Goal: Task Accomplishment & Management: Use online tool/utility

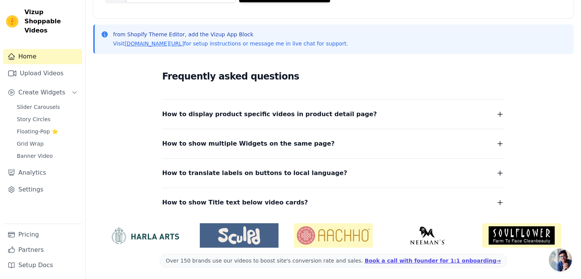
scroll to position [149, 0]
click at [16, 165] on link "Analytics" at bounding box center [42, 172] width 79 height 15
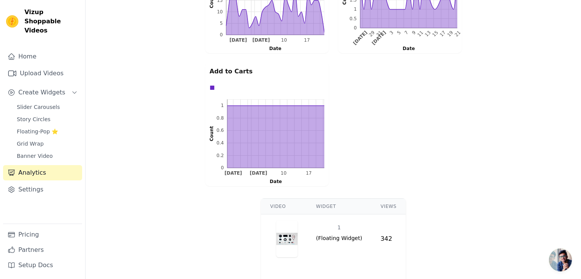
scroll to position [338, 0]
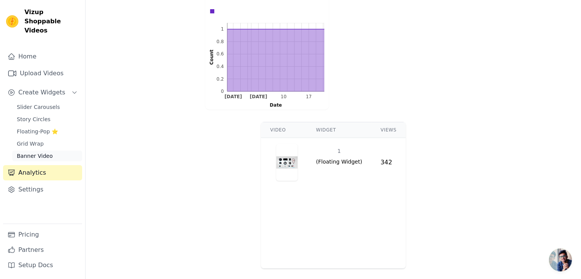
click at [22, 152] on span "Banner Video" at bounding box center [35, 156] width 36 height 8
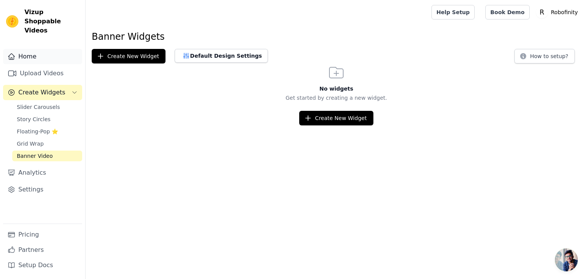
click at [43, 54] on link "Home" at bounding box center [42, 56] width 79 height 15
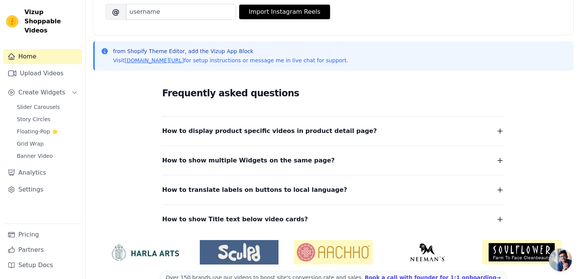
scroll to position [149, 0]
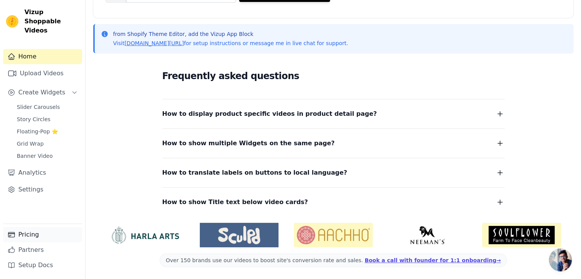
click at [40, 233] on link "Pricing" at bounding box center [42, 234] width 79 height 15
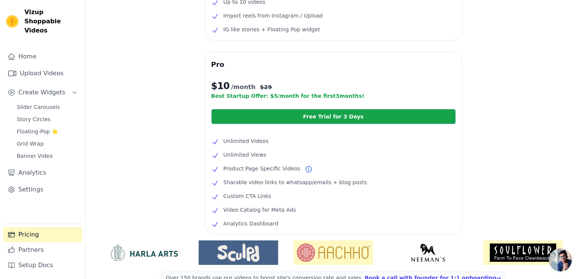
scroll to position [178, 0]
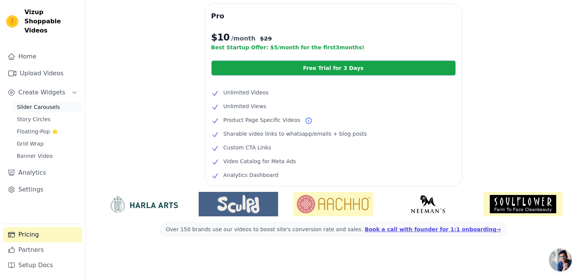
click at [28, 103] on span "Slider Carousels" at bounding box center [38, 107] width 43 height 8
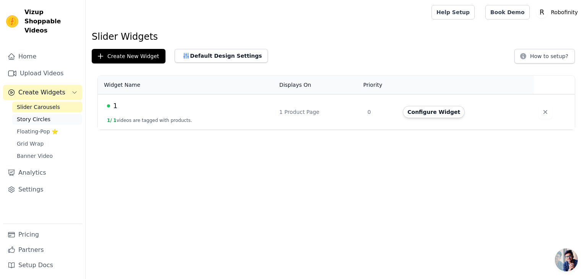
click at [62, 114] on link "Story Circles" at bounding box center [47, 119] width 70 height 11
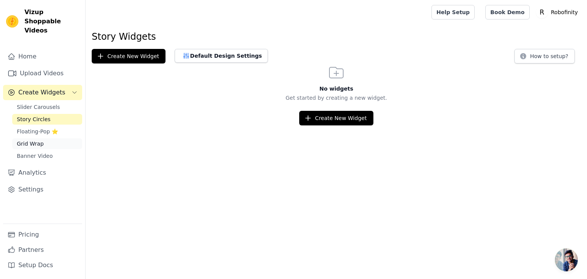
click at [39, 140] on span "Grid Wrap" at bounding box center [30, 144] width 27 height 8
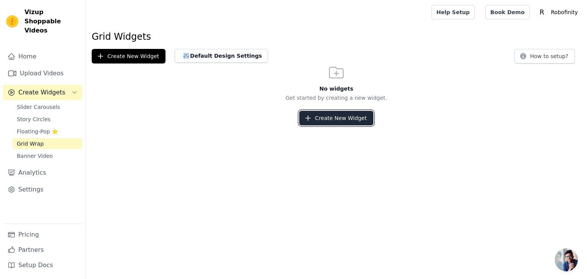
click at [342, 122] on button "Create New Widget" at bounding box center [336, 118] width 74 height 15
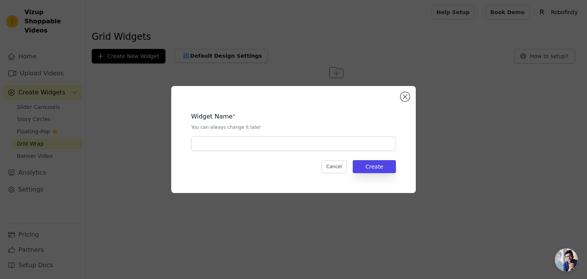
click at [339, 152] on div "Widget Name * You can always change it later Cancel Create" at bounding box center [293, 139] width 220 height 83
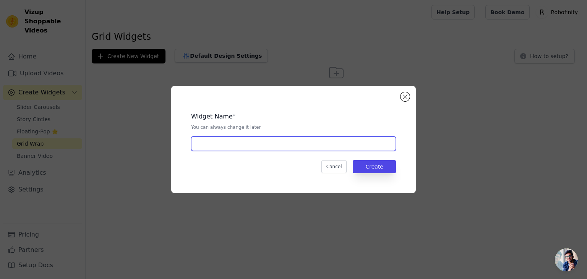
click at [337, 146] on input "text" at bounding box center [293, 143] width 205 height 15
type input "1"
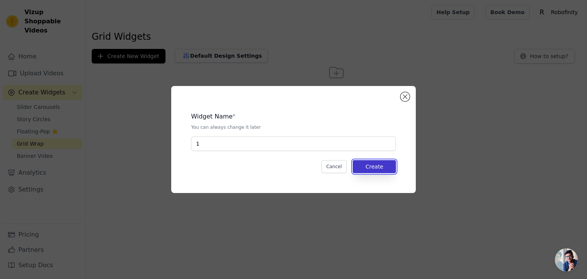
click at [373, 168] on button "Create" at bounding box center [374, 166] width 43 height 13
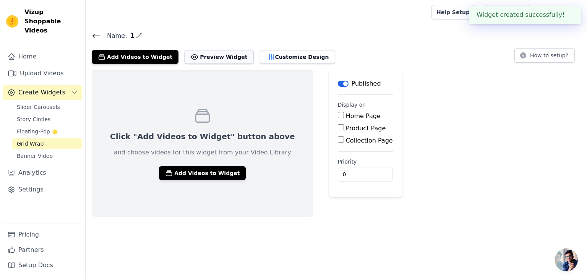
click at [211, 53] on button "Preview Widget" at bounding box center [219, 57] width 69 height 14
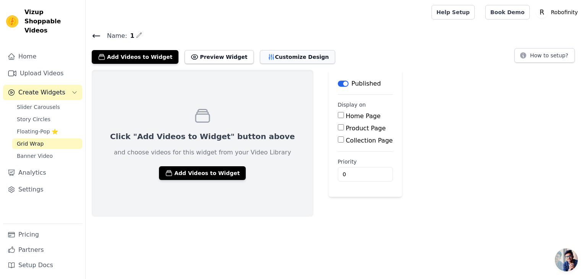
click at [266, 63] on button "Customize Design" at bounding box center [297, 57] width 75 height 14
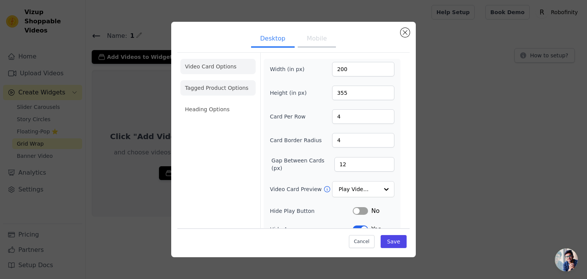
click at [212, 86] on li "Tagged Product Options" at bounding box center [217, 87] width 75 height 15
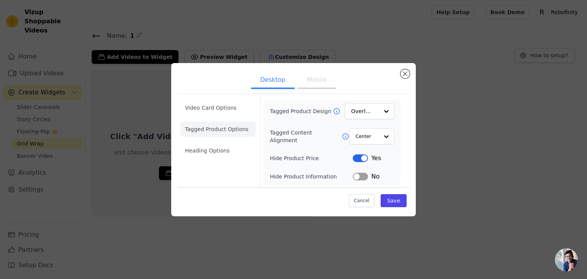
click at [322, 84] on button "Mobile" at bounding box center [317, 80] width 38 height 17
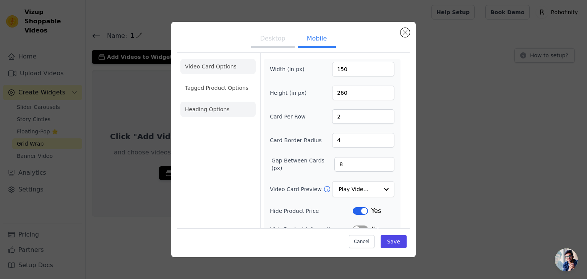
click at [206, 115] on li "Heading Options" at bounding box center [217, 109] width 75 height 15
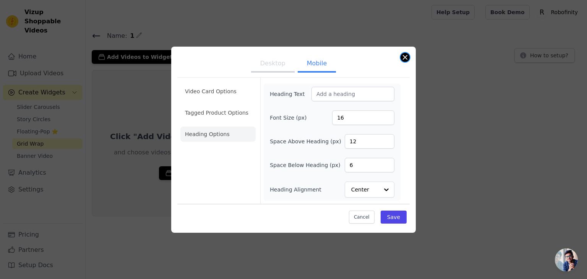
click at [405, 57] on button "Close modal" at bounding box center [404, 57] width 9 height 9
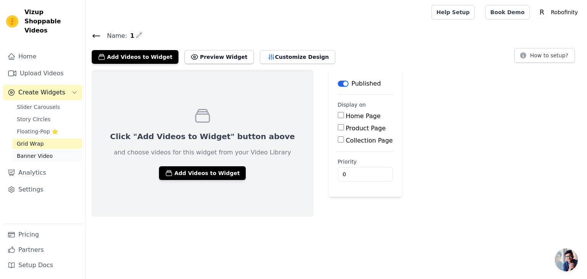
click at [40, 152] on span "Banner Video" at bounding box center [35, 156] width 36 height 8
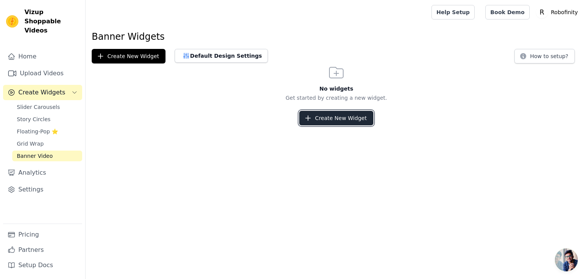
click at [330, 119] on button "Create New Widget" at bounding box center [336, 118] width 74 height 15
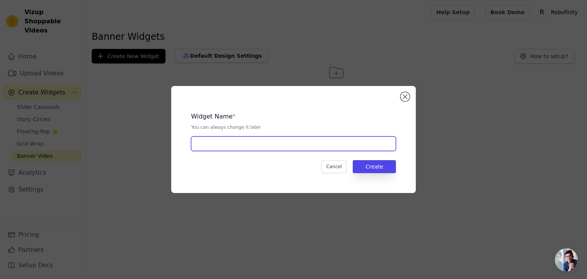
click at [318, 143] on input "text" at bounding box center [293, 143] width 205 height 15
type input "1"
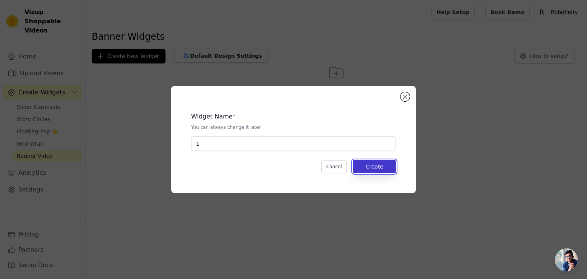
click at [383, 170] on button "Create" at bounding box center [374, 166] width 43 height 13
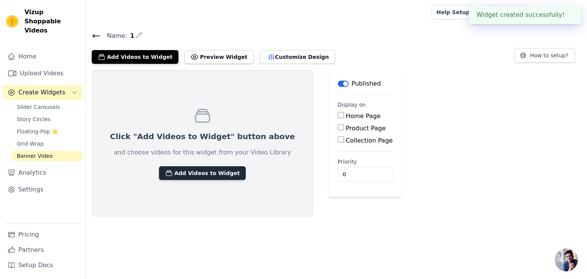
click at [218, 171] on button "Add Videos to Widget" at bounding box center [202, 173] width 87 height 14
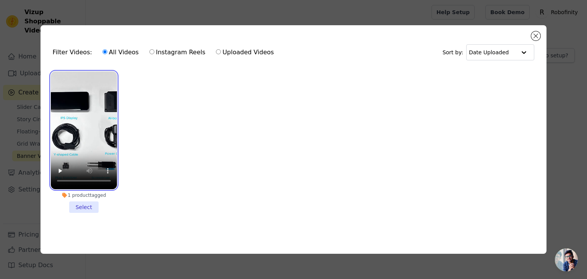
click at [88, 107] on video at bounding box center [84, 130] width 66 height 118
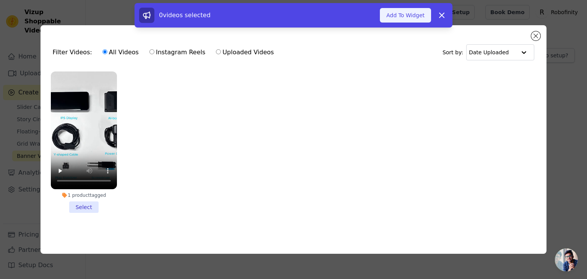
click at [408, 19] on button "Add To Widget" at bounding box center [405, 15] width 51 height 15
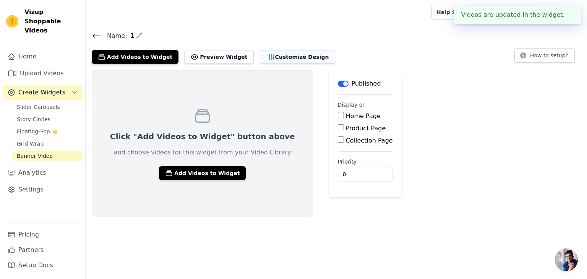
click at [275, 63] on button "Customize Design" at bounding box center [297, 57] width 75 height 14
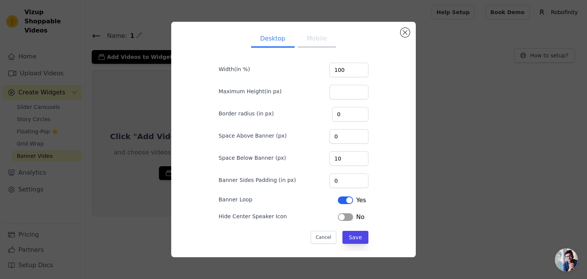
scroll to position [12, 0]
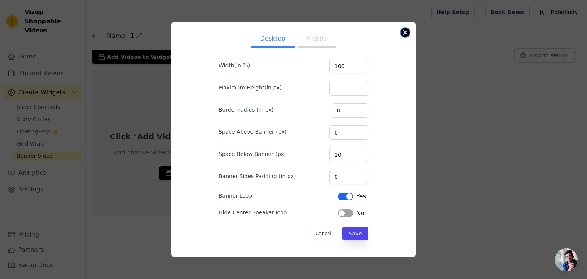
click at [405, 35] on button "Close modal" at bounding box center [404, 32] width 9 height 9
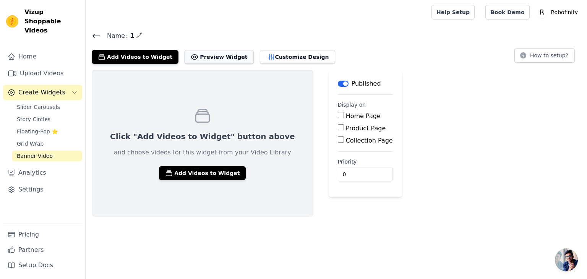
click at [219, 55] on button "Preview Widget" at bounding box center [219, 57] width 69 height 14
click at [338, 81] on button "Label" at bounding box center [343, 84] width 11 height 6
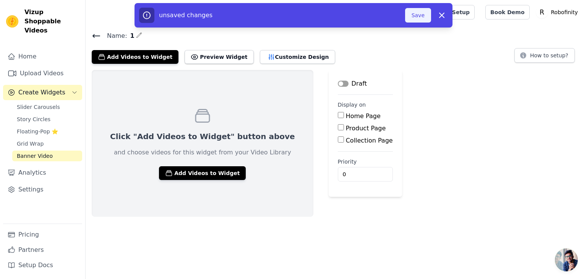
click at [417, 19] on button "Save" at bounding box center [418, 15] width 26 height 15
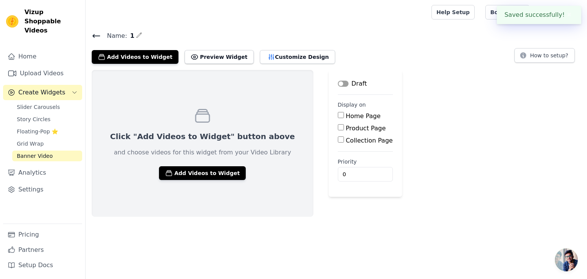
click at [94, 34] on icon at bounding box center [96, 35] width 9 height 9
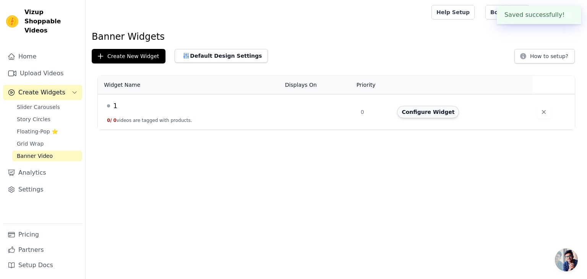
click at [421, 109] on button "Configure Widget" at bounding box center [428, 112] width 62 height 12
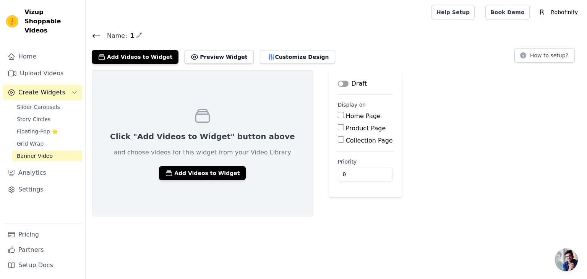
click at [93, 34] on icon at bounding box center [96, 35] width 7 height 3
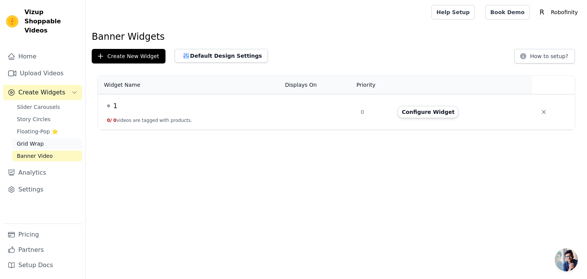
click at [25, 140] on span "Grid Wrap" at bounding box center [30, 144] width 27 height 8
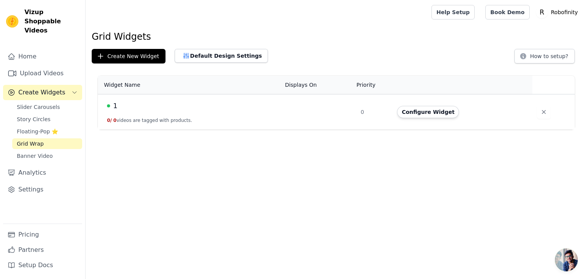
click at [270, 109] on div "1" at bounding box center [191, 105] width 169 height 11
click at [433, 111] on button "Configure Widget" at bounding box center [428, 112] width 62 height 12
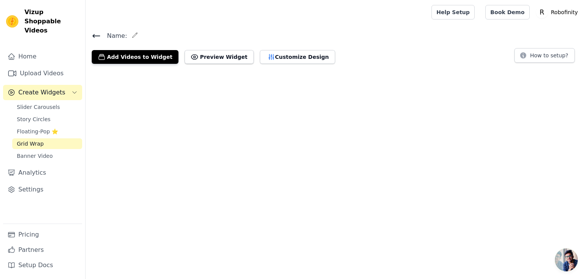
click at [93, 35] on icon at bounding box center [96, 35] width 7 height 3
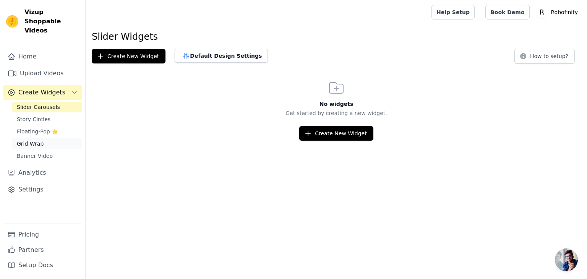
click at [29, 138] on link "Grid Wrap" at bounding box center [47, 143] width 70 height 11
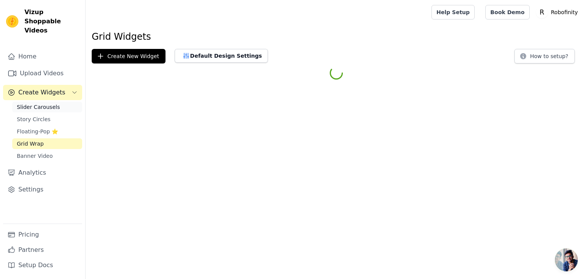
click at [47, 103] on span "Slider Carousels" at bounding box center [38, 107] width 43 height 8
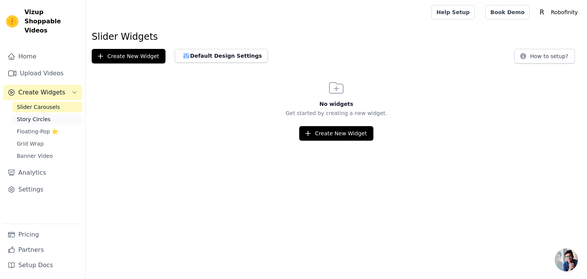
click at [45, 115] on span "Story Circles" at bounding box center [34, 119] width 34 height 8
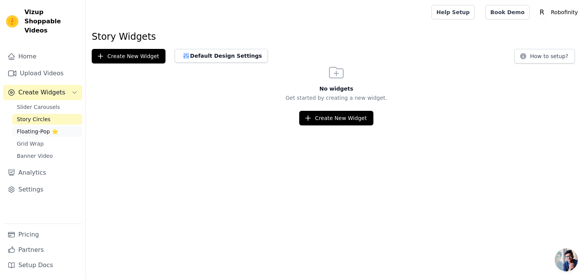
click at [33, 128] on span "Floating-Pop ⭐" at bounding box center [37, 132] width 41 height 8
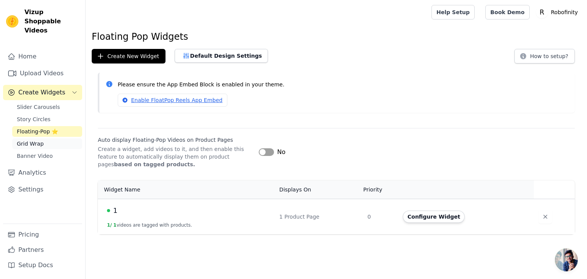
click at [28, 140] on span "Grid Wrap" at bounding box center [30, 144] width 27 height 8
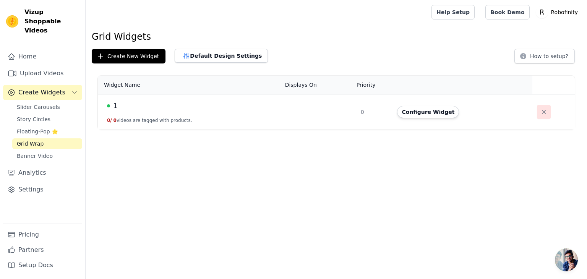
click at [542, 116] on button "button" at bounding box center [544, 112] width 14 height 14
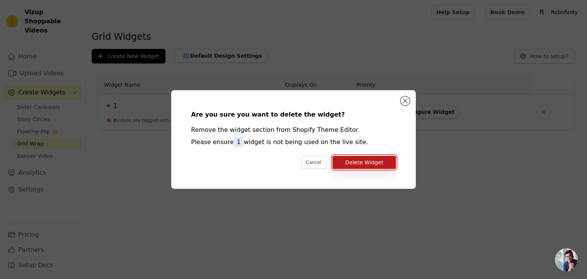
click at [376, 167] on button "Delete Widget" at bounding box center [363, 162] width 63 height 13
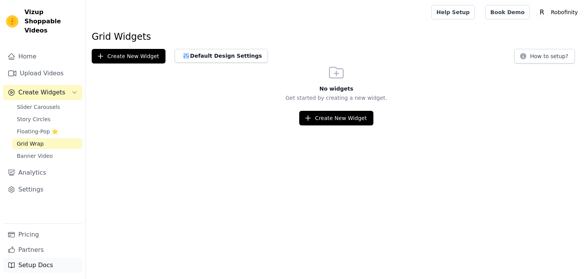
click at [56, 261] on link "Setup Docs" at bounding box center [42, 265] width 79 height 15
